Goal: Use online tool/utility

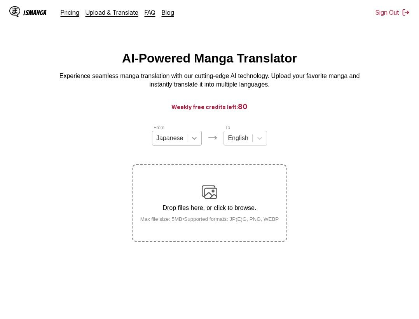
click at [191, 145] on div at bounding box center [194, 138] width 14 height 14
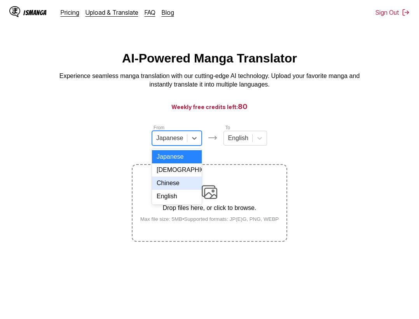
click at [179, 187] on div "Chinese" at bounding box center [177, 183] width 50 height 13
click at [165, 136] on div "Japanese" at bounding box center [169, 138] width 35 height 12
click at [182, 190] on div "Chinese" at bounding box center [177, 183] width 50 height 13
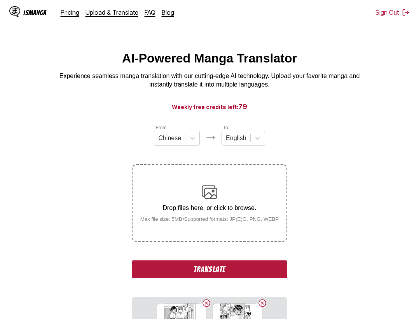
click at [228, 271] on button "Translate" at bounding box center [209, 270] width 155 height 18
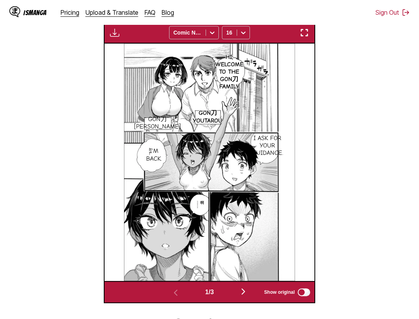
scroll to position [200, 0]
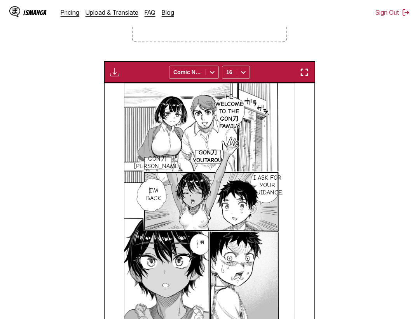
click at [303, 73] on img "button" at bounding box center [303, 72] width 9 height 9
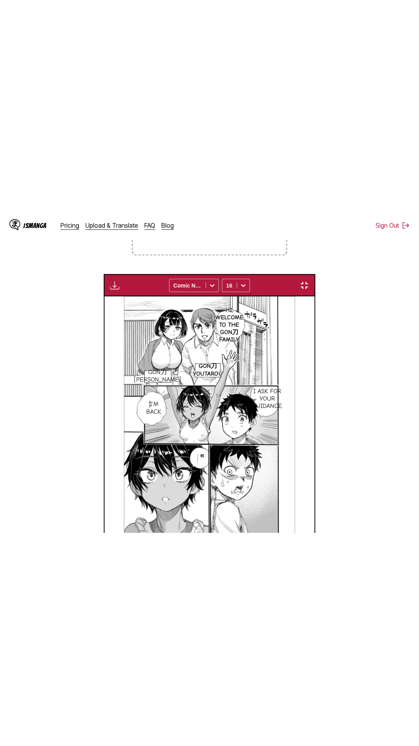
scroll to position [49, 0]
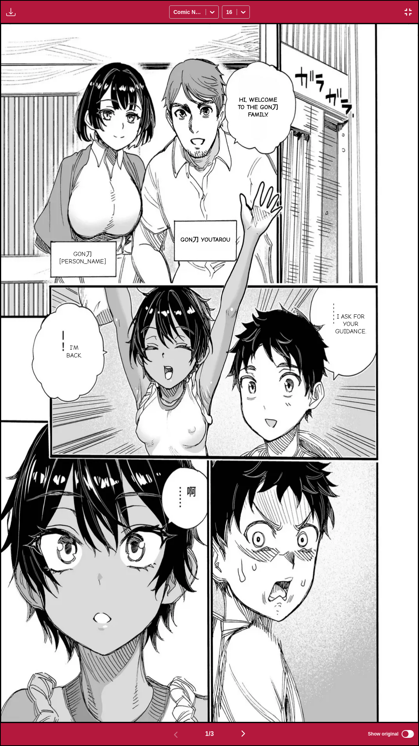
drag, startPoint x: 407, startPoint y: 9, endPoint x: 406, endPoint y: 17, distance: 7.9
click at [407, 9] on img "button" at bounding box center [408, 11] width 9 height 9
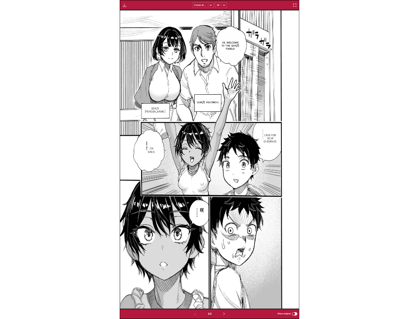
scroll to position [131, 0]
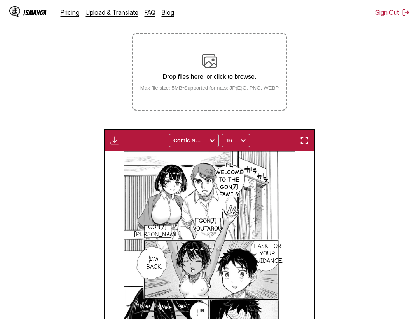
click at [297, 150] on div "Download Panel Download All Comic Neue 16" at bounding box center [210, 140] width 212 height 22
click at [306, 144] on img "button" at bounding box center [303, 140] width 9 height 9
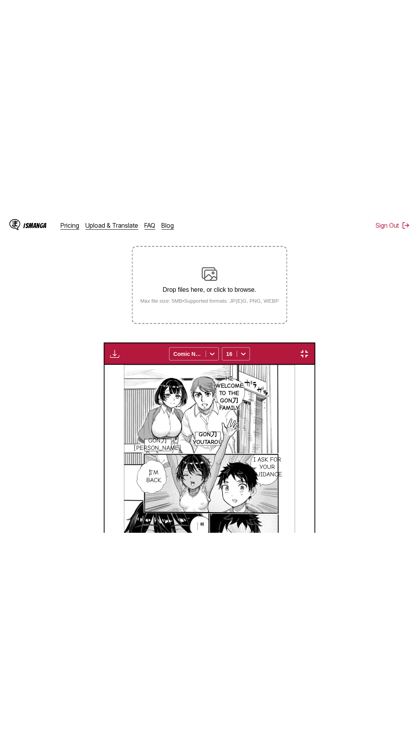
scroll to position [49, 0]
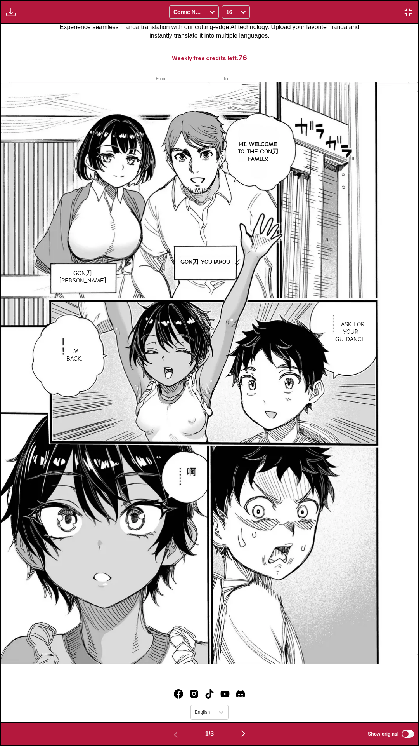
click at [357, 44] on div "Hi, welcome to the Gon刀 family. Gon刀 Youtarou Gon刀 [PERSON_NAME] I ask for your…" at bounding box center [210, 373] width 418 height 698
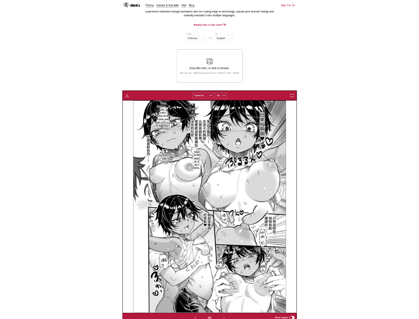
scroll to position [0, 420]
